Goal: Task Accomplishment & Management: Manage account settings

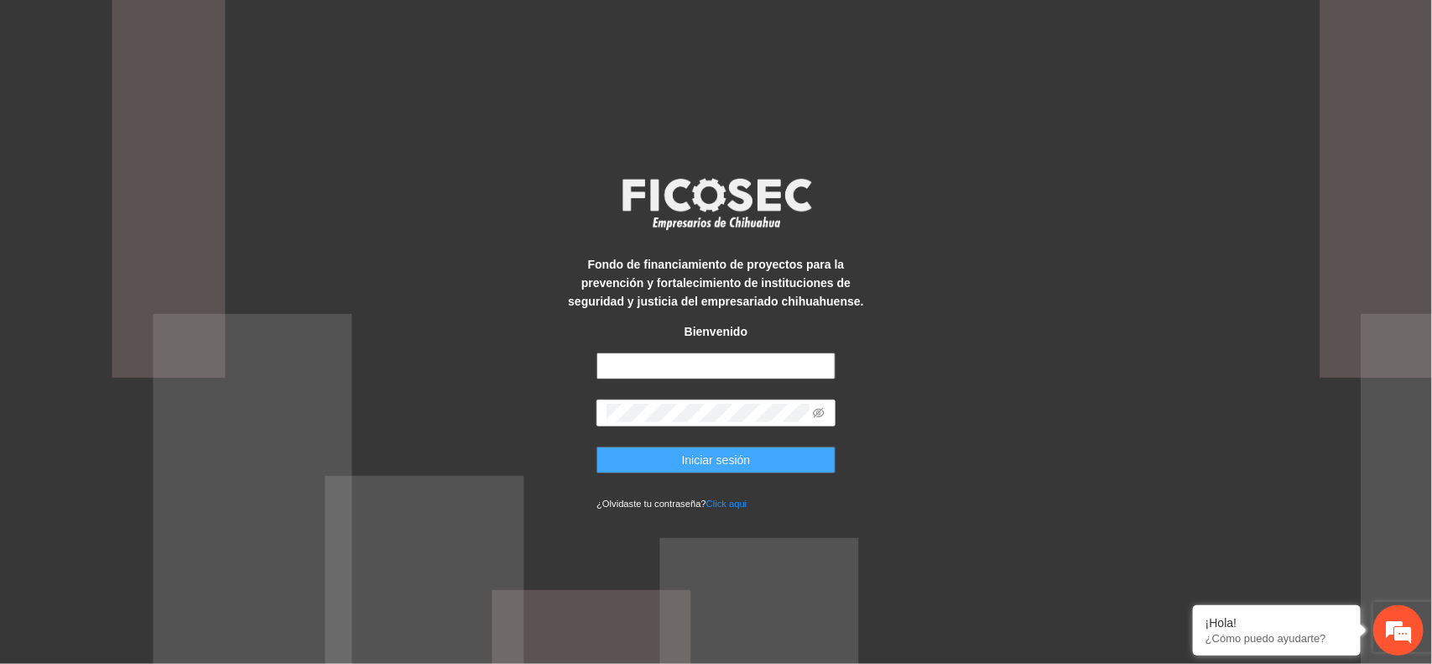
type input "**********"
click at [701, 460] on span "Iniciar sesión" at bounding box center [716, 460] width 69 height 18
type input "**********"
click at [777, 446] on button "Iniciar sesión" at bounding box center [716, 459] width 239 height 27
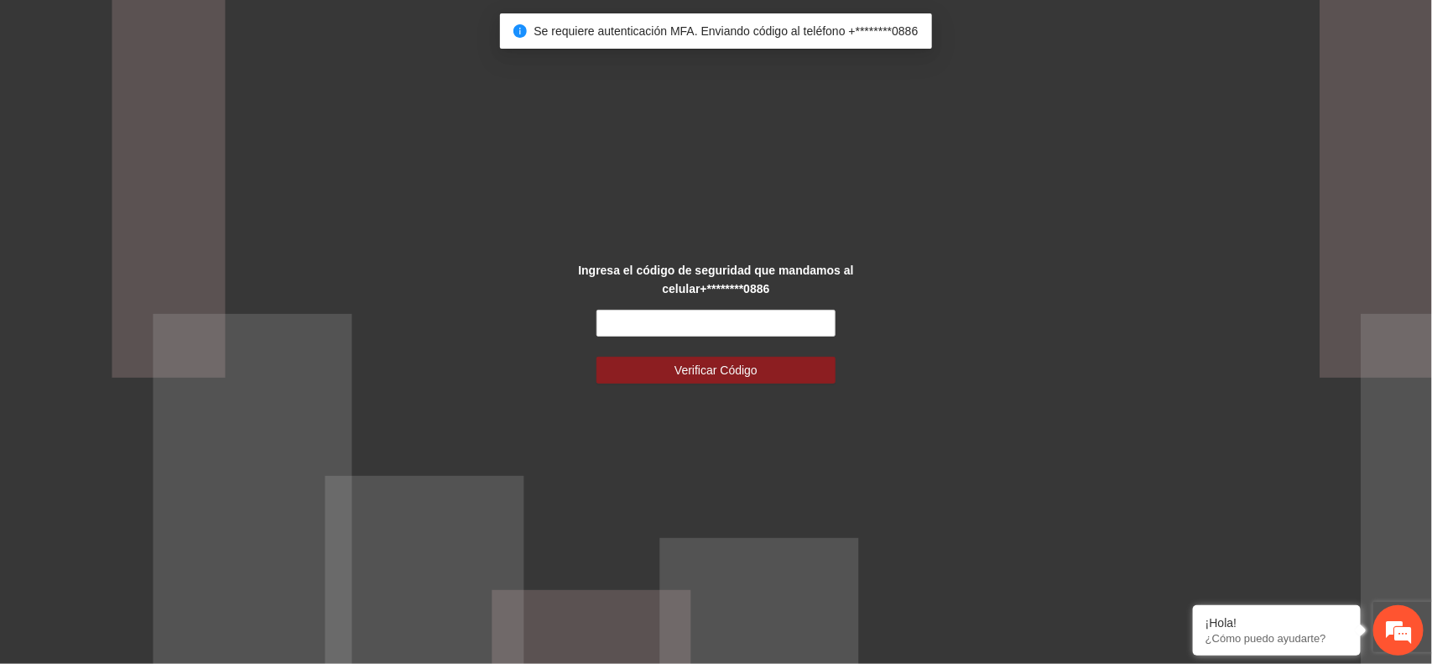
click at [720, 300] on div "Ingresa el código de seguridad que mandamos al celular +********0886 Verificar …" at bounding box center [716, 332] width 299 height 143
click at [713, 324] on input "text" at bounding box center [716, 323] width 239 height 27
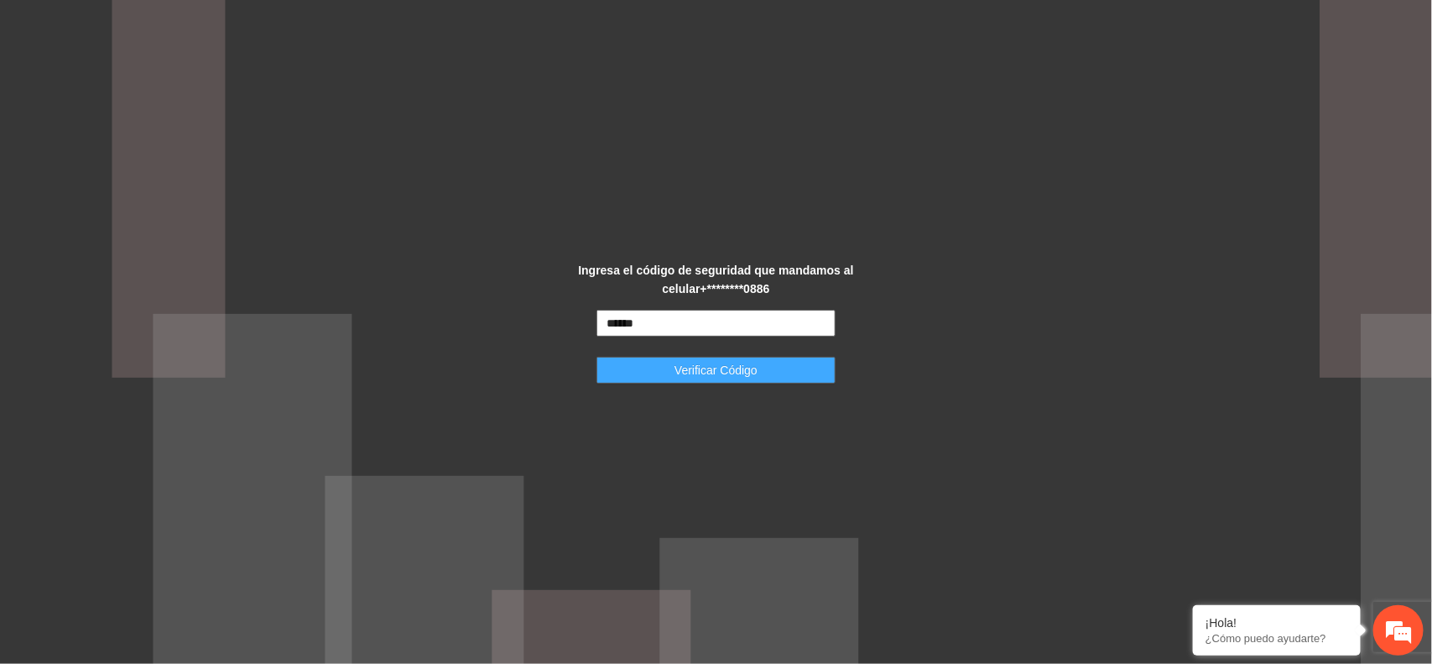
type input "******"
click at [717, 375] on span "Verificar Código" at bounding box center [716, 370] width 83 height 18
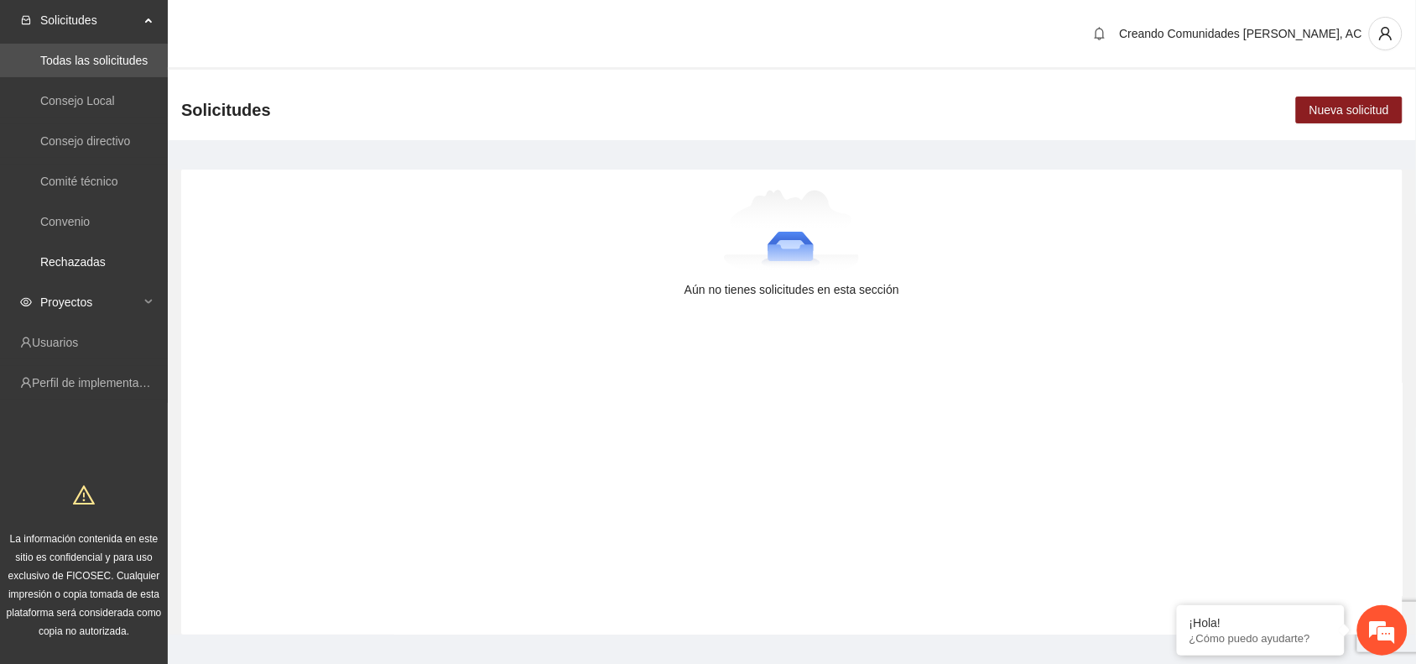
click at [119, 290] on span "Proyectos" at bounding box center [89, 302] width 99 height 34
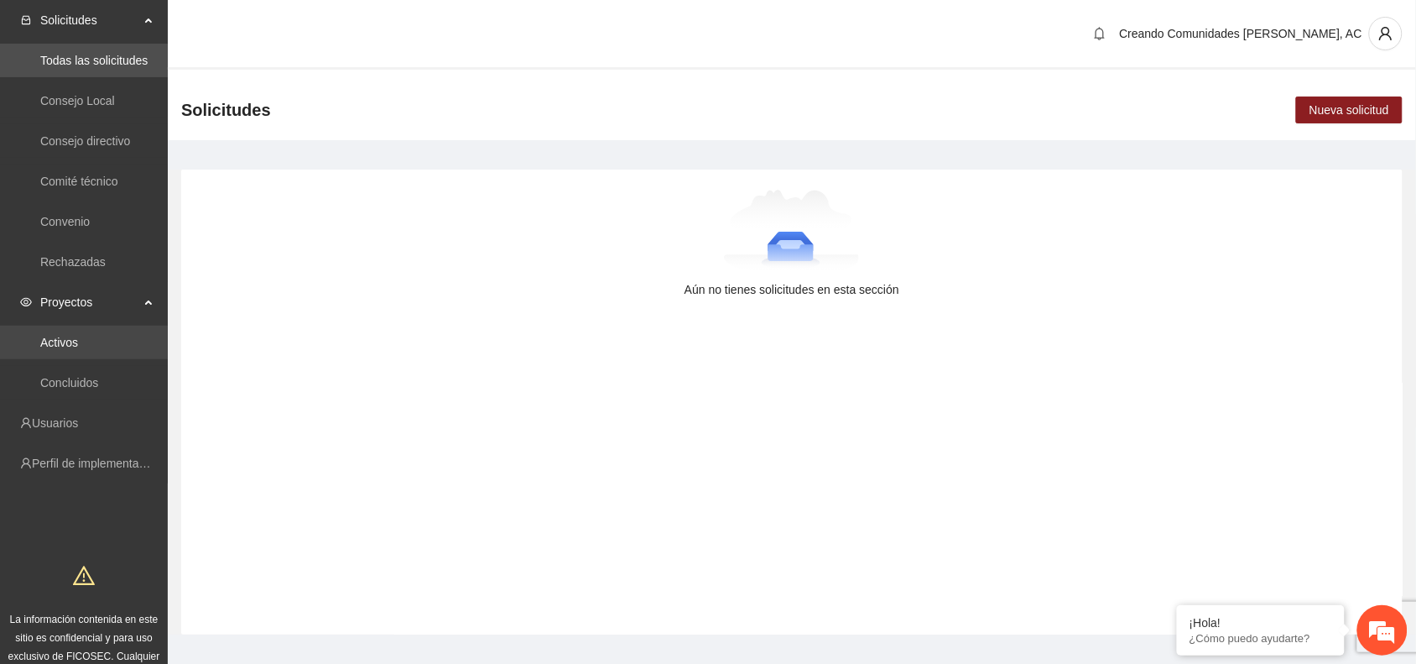
click at [55, 336] on link "Activos" at bounding box center [59, 342] width 38 height 13
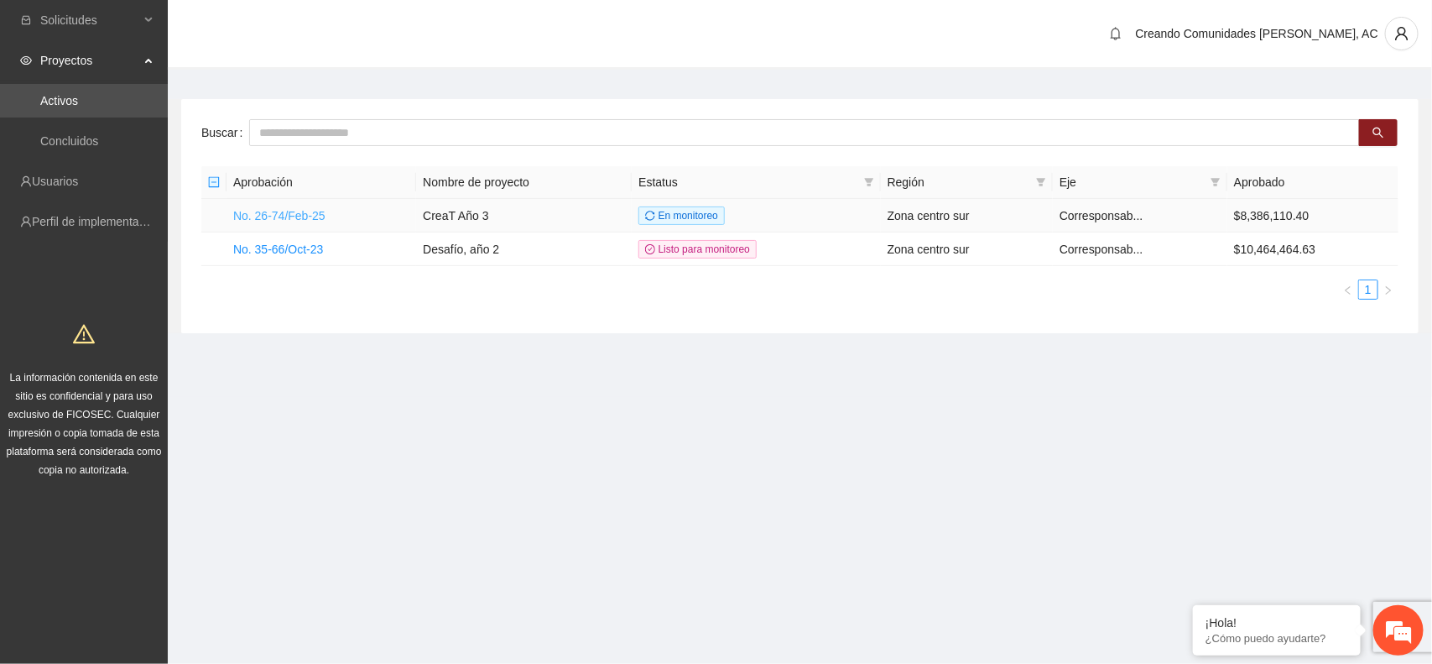
click at [295, 216] on link "No. 26-74/Feb-25" at bounding box center [279, 215] width 92 height 13
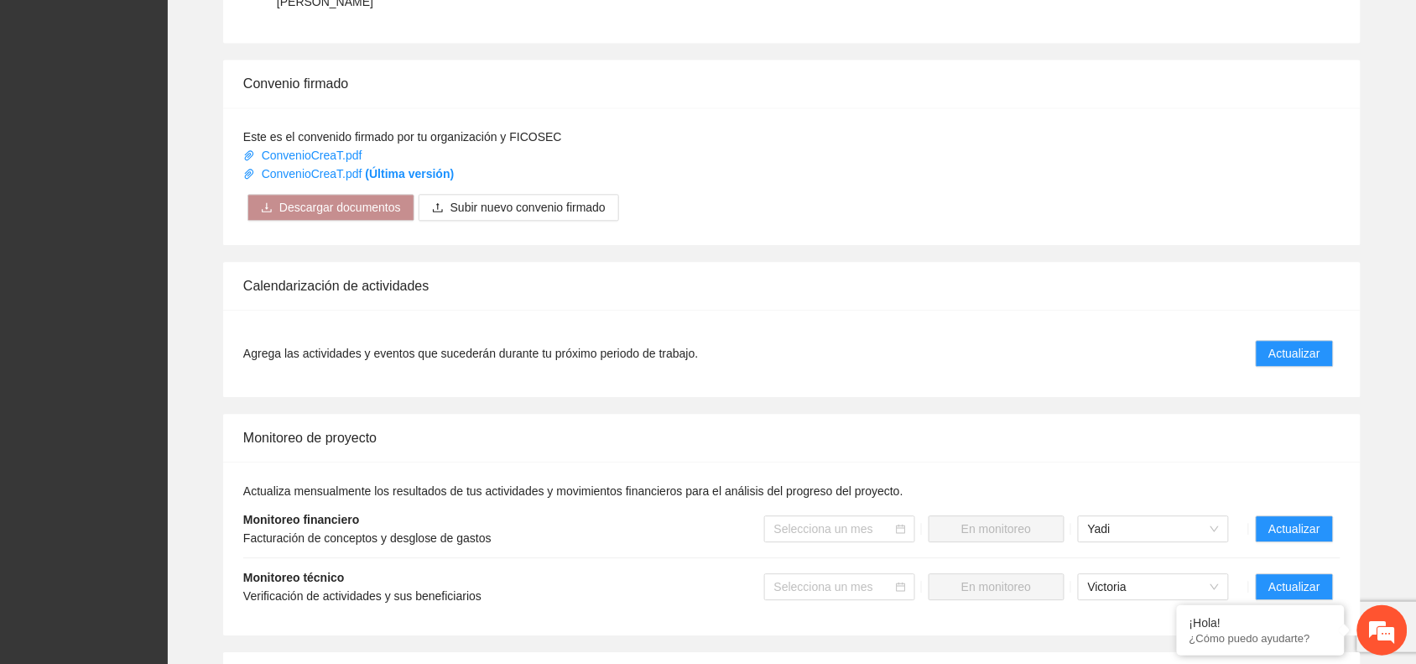
scroll to position [1070, 0]
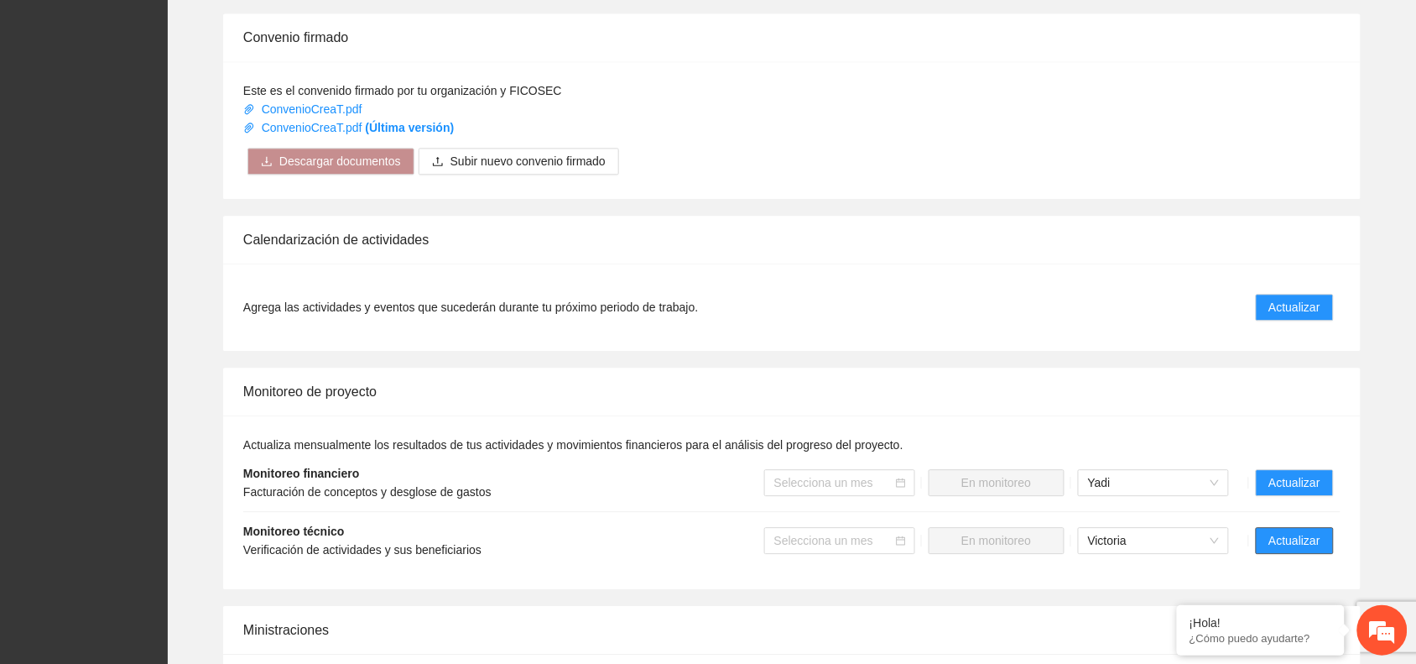
click at [1291, 531] on span "Actualizar" at bounding box center [1295, 540] width 51 height 18
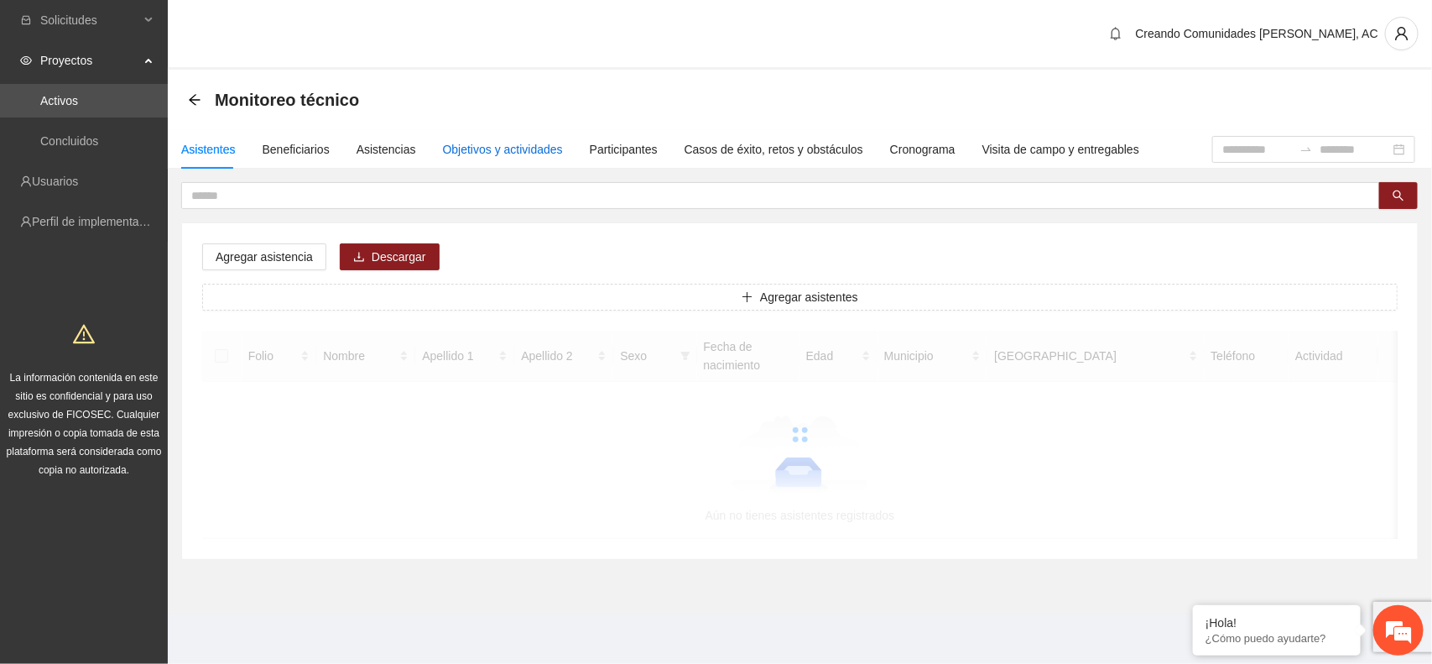
click at [513, 148] on div "Objetivos y actividades" at bounding box center [503, 149] width 120 height 18
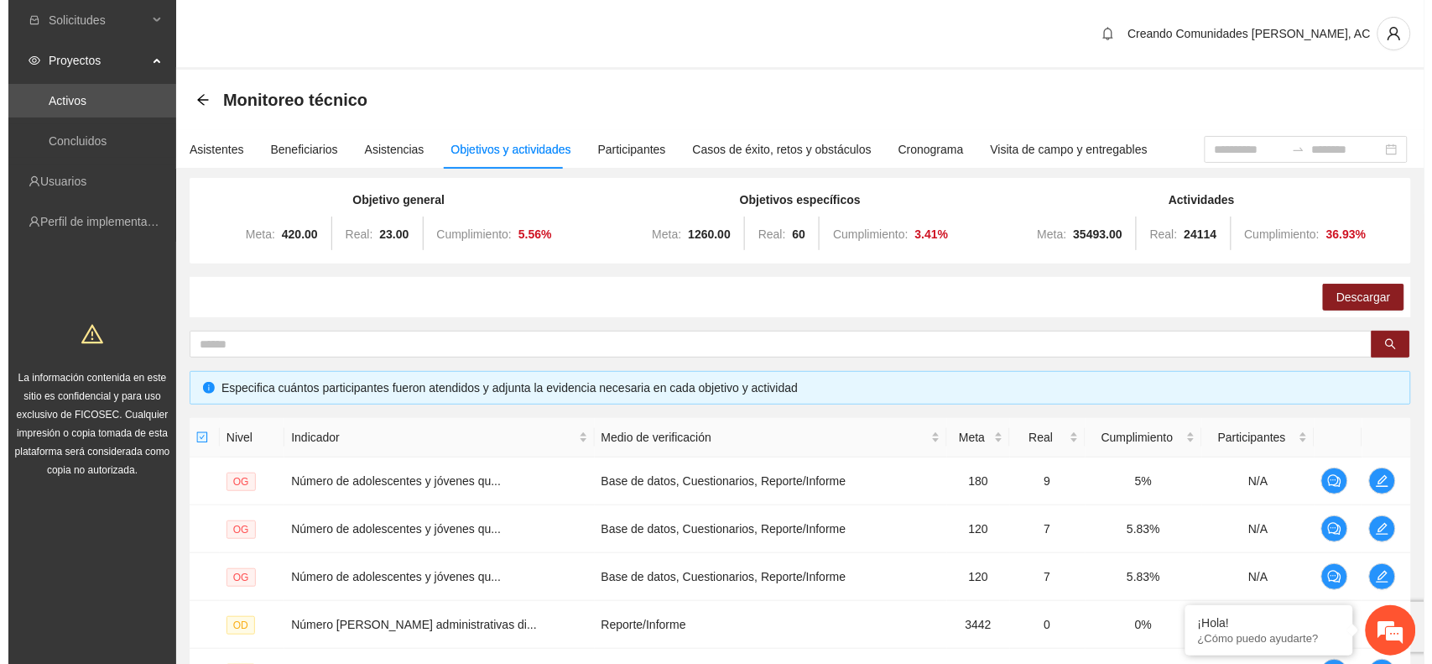
scroll to position [435, 0]
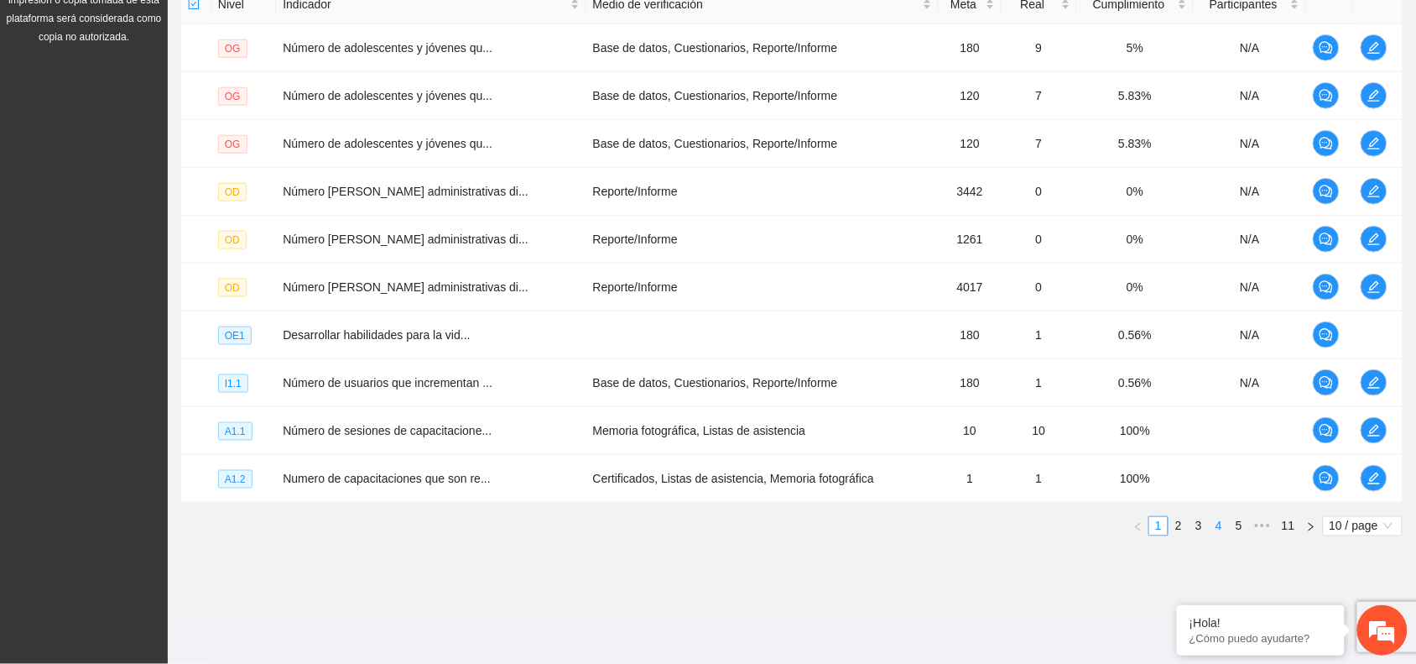
click at [1223, 520] on link "4" at bounding box center [1219, 526] width 18 height 18
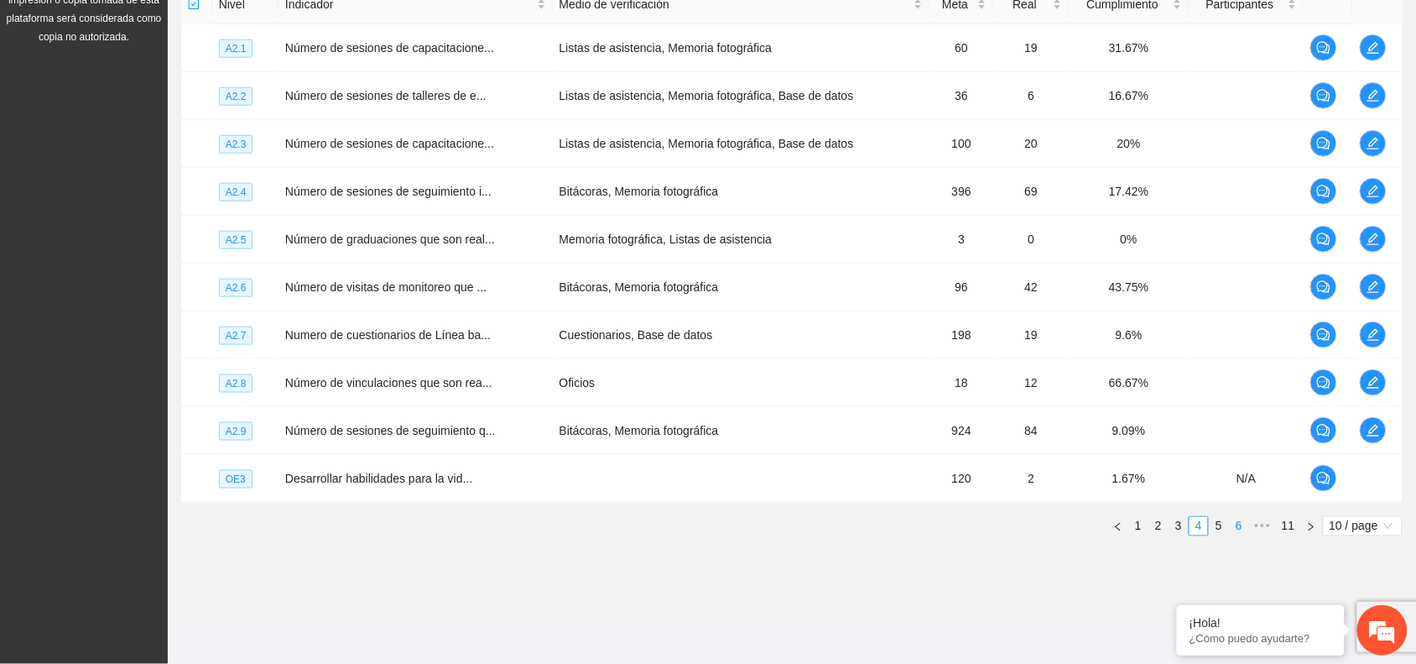
click at [1232, 523] on link "6" at bounding box center [1239, 526] width 18 height 18
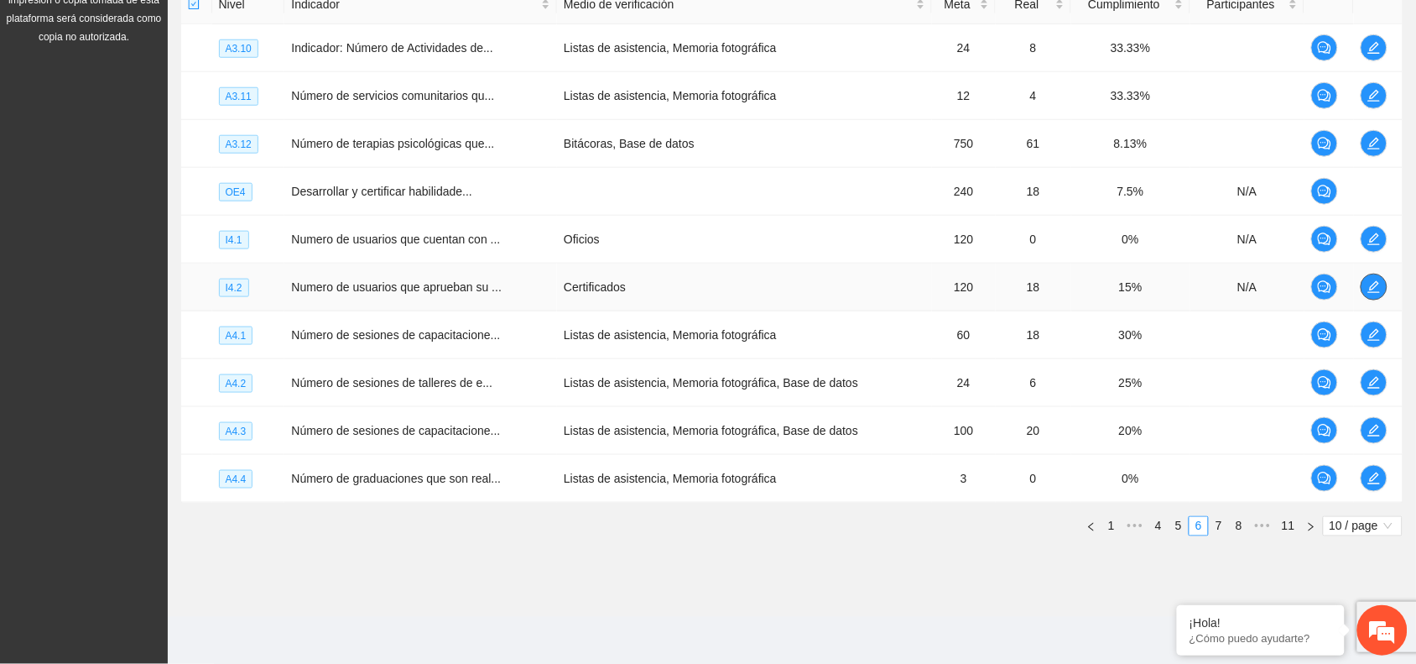
click at [1369, 287] on icon "edit" at bounding box center [1374, 286] width 13 height 13
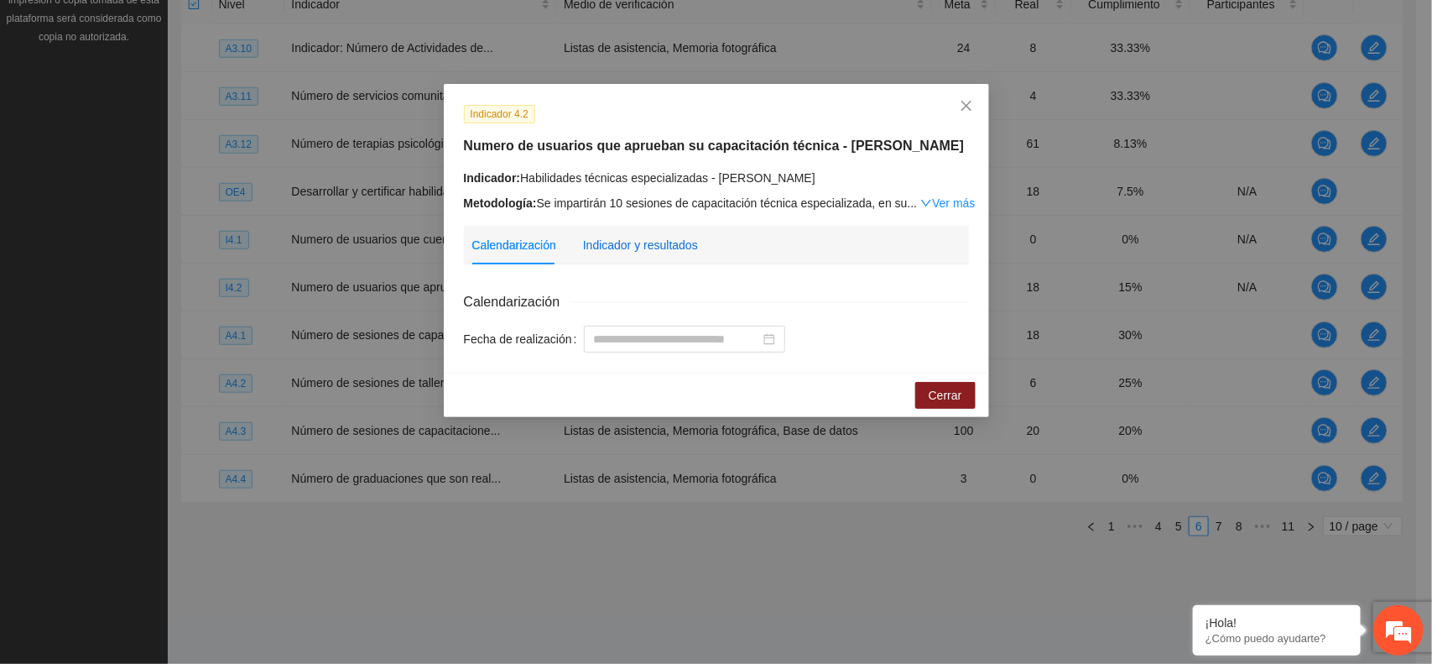
click at [650, 240] on div "Indicador y resultados" at bounding box center [640, 245] width 115 height 18
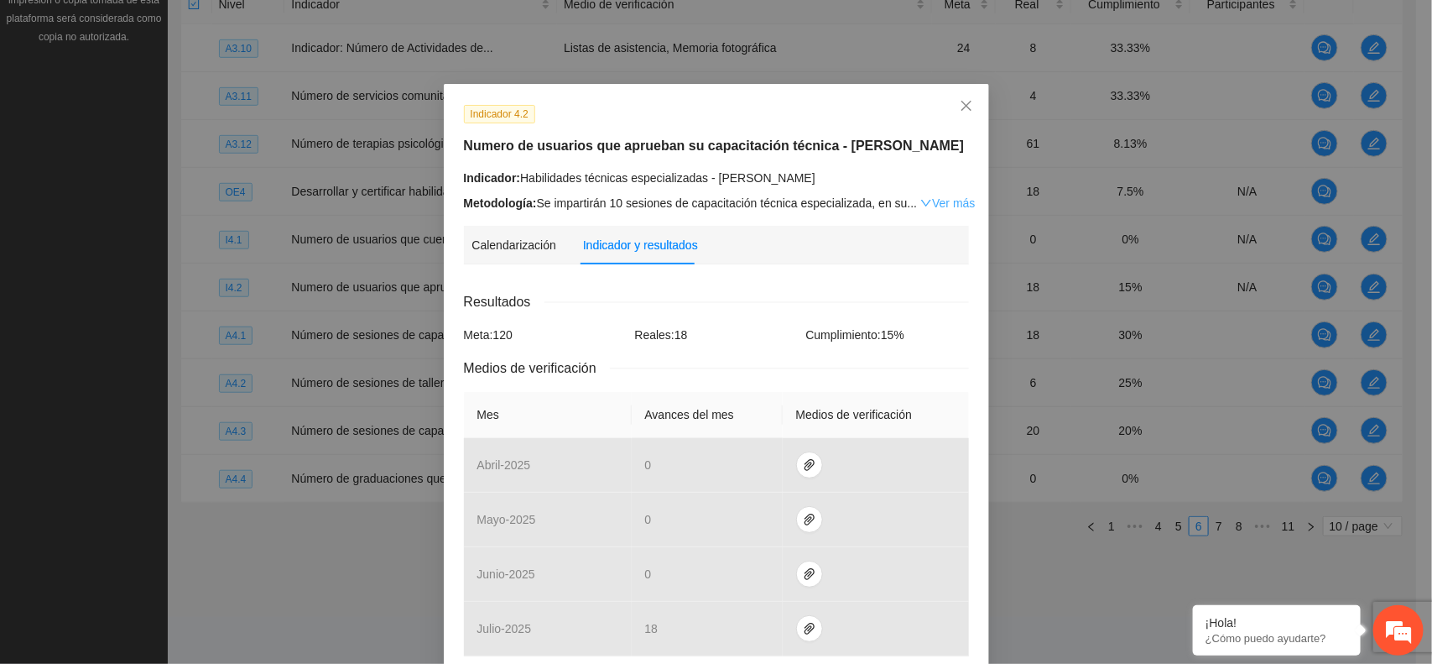
click at [921, 201] on icon "down" at bounding box center [927, 203] width 12 height 12
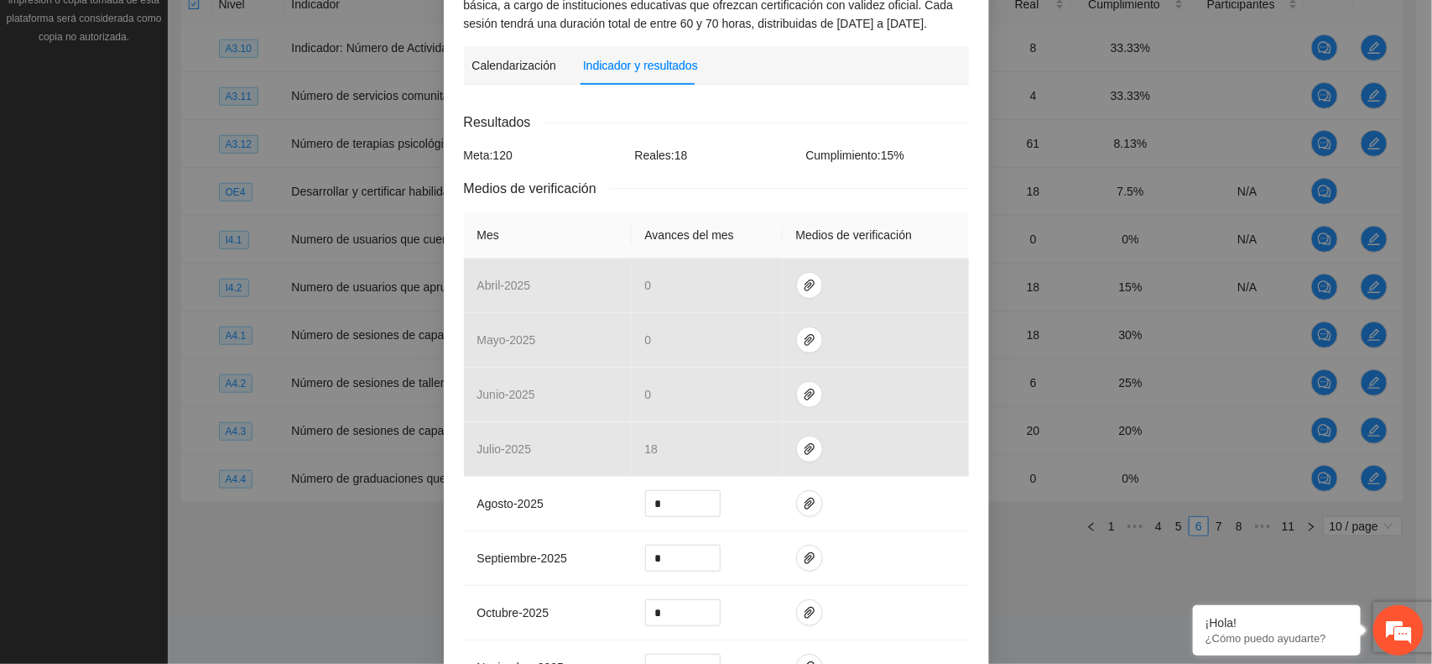
scroll to position [221, 0]
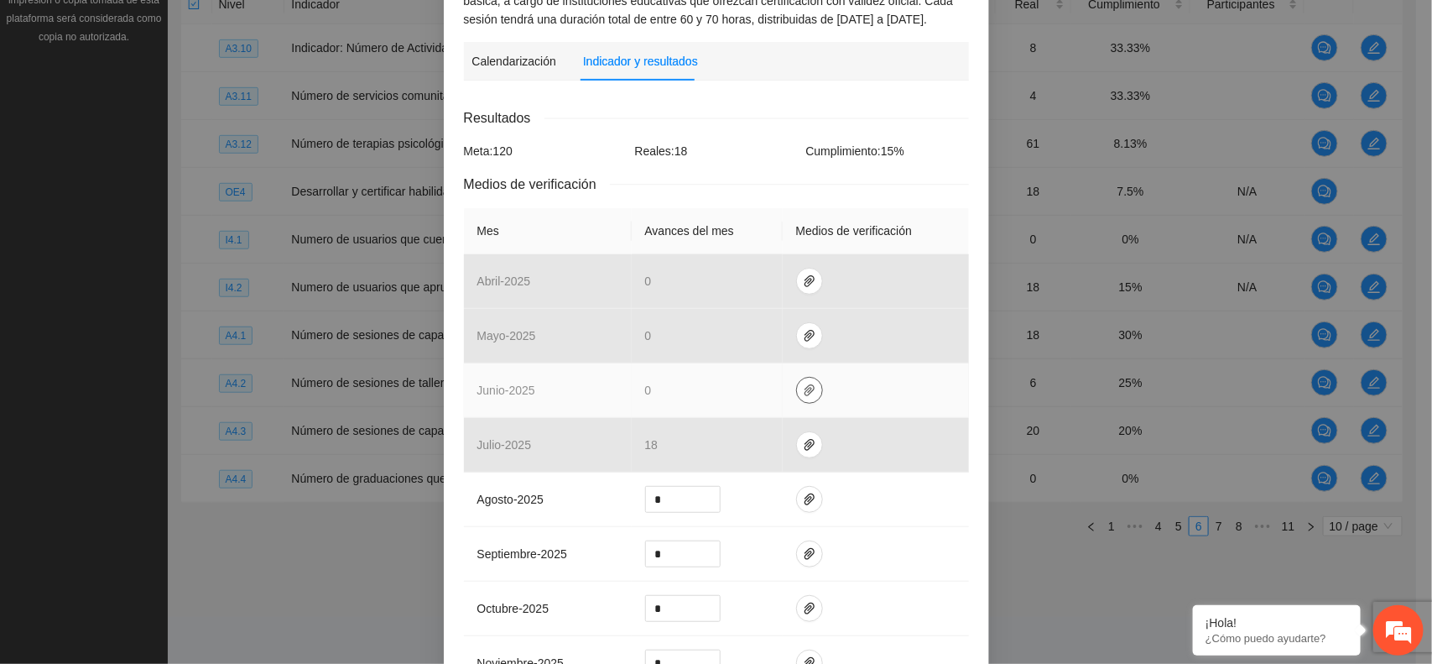
click at [797, 391] on span "paper-clip" at bounding box center [809, 389] width 25 height 13
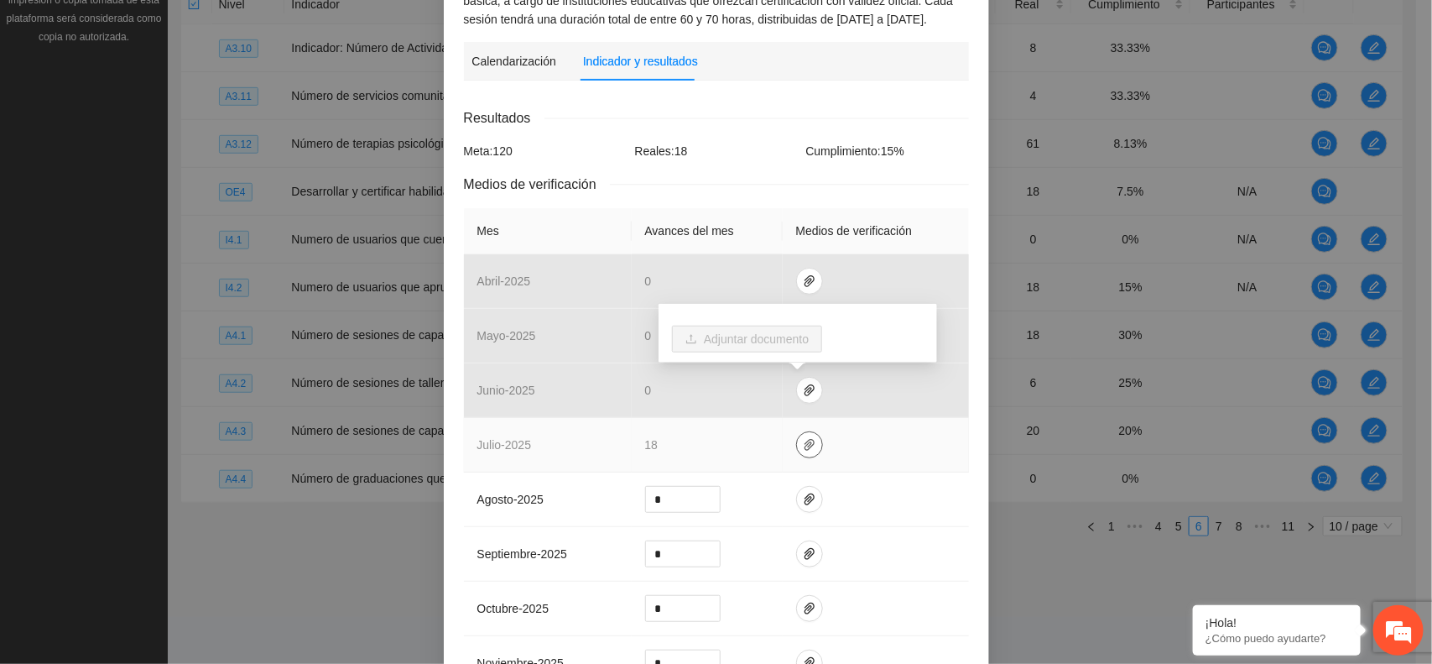
click at [803, 442] on icon "paper-clip" at bounding box center [809, 444] width 13 height 13
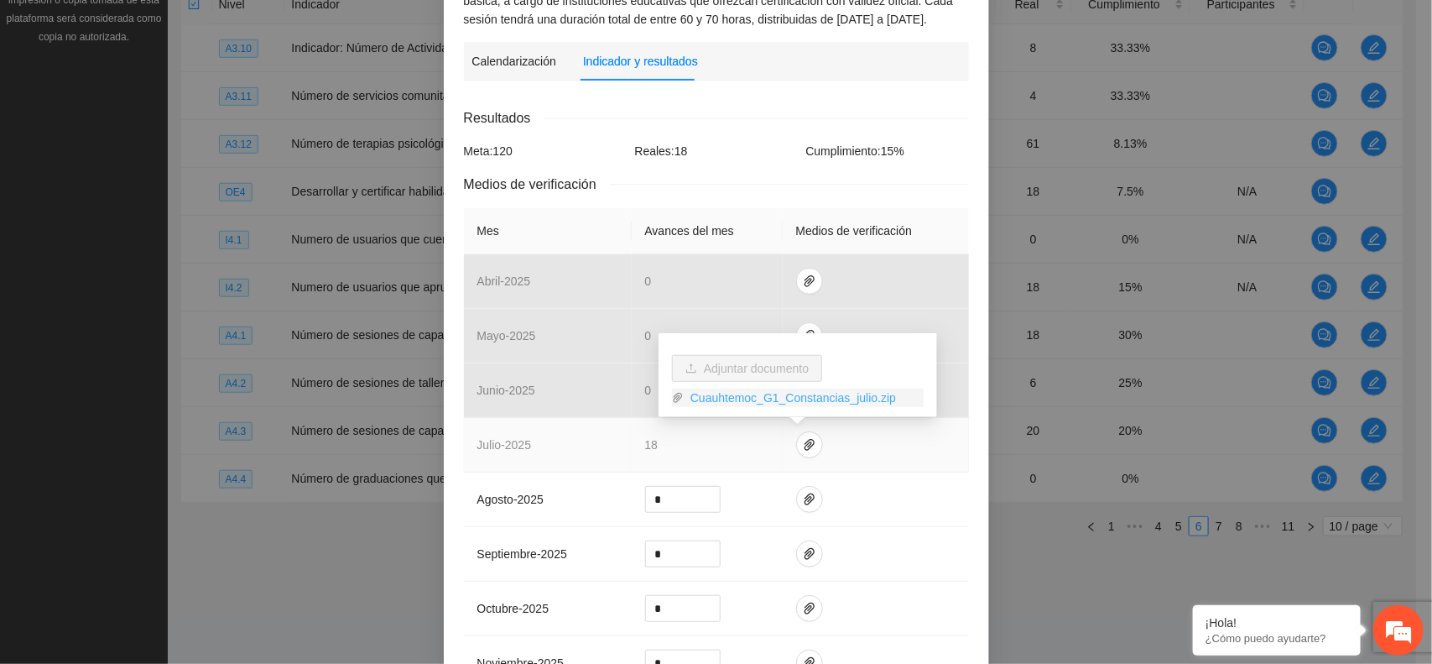
click at [783, 399] on link "Cuauhtemoc_G1_Constancias_julio.zip" at bounding box center [804, 398] width 240 height 18
